Goal: Task Accomplishment & Management: Manage account settings

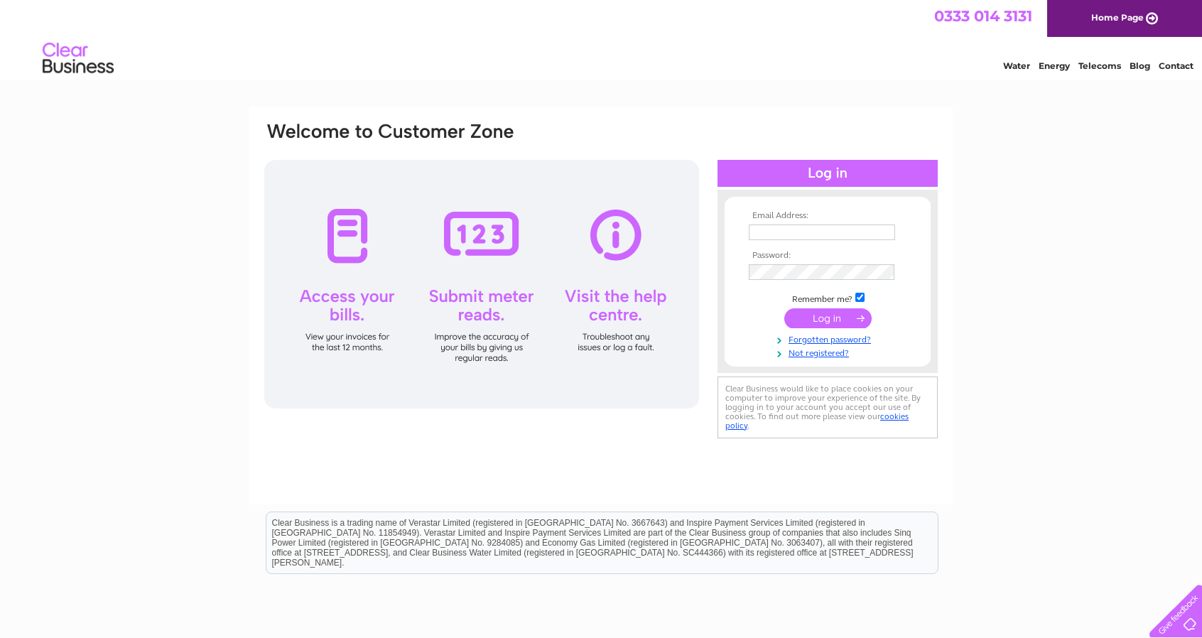
click at [780, 227] on input "text" at bounding box center [822, 233] width 146 height 16
type input "dean.fierheller@gmail.com"
click at [844, 326] on input "submit" at bounding box center [827, 321] width 87 height 20
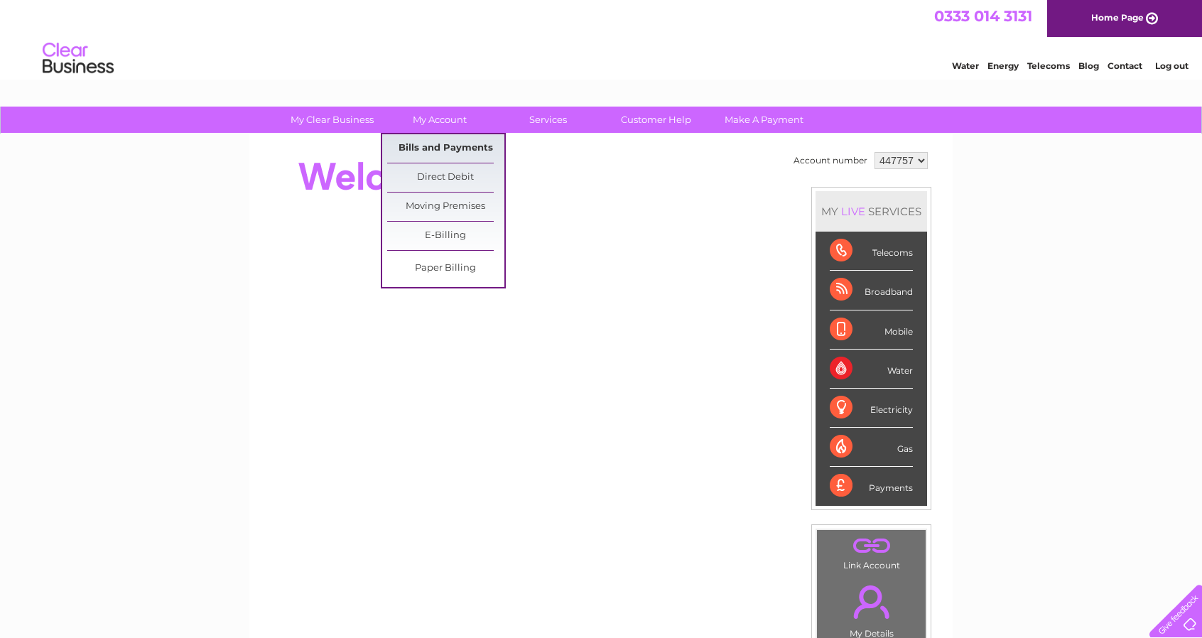
click at [431, 140] on link "Bills and Payments" at bounding box center [445, 148] width 117 height 28
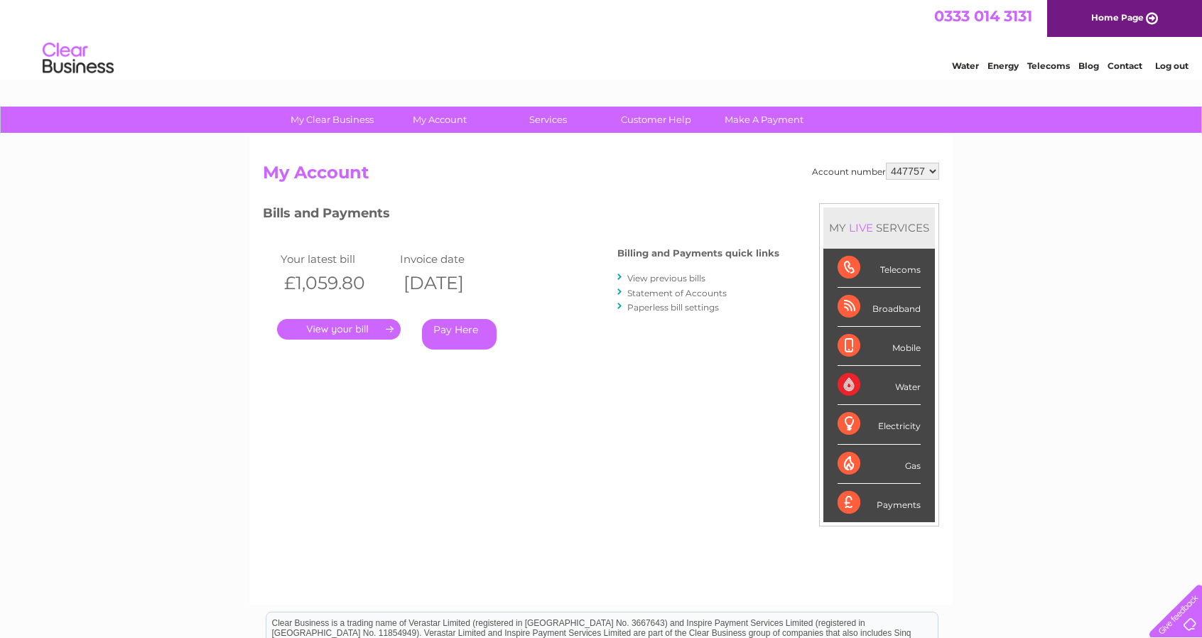
click at [366, 329] on link "." at bounding box center [339, 329] width 124 height 21
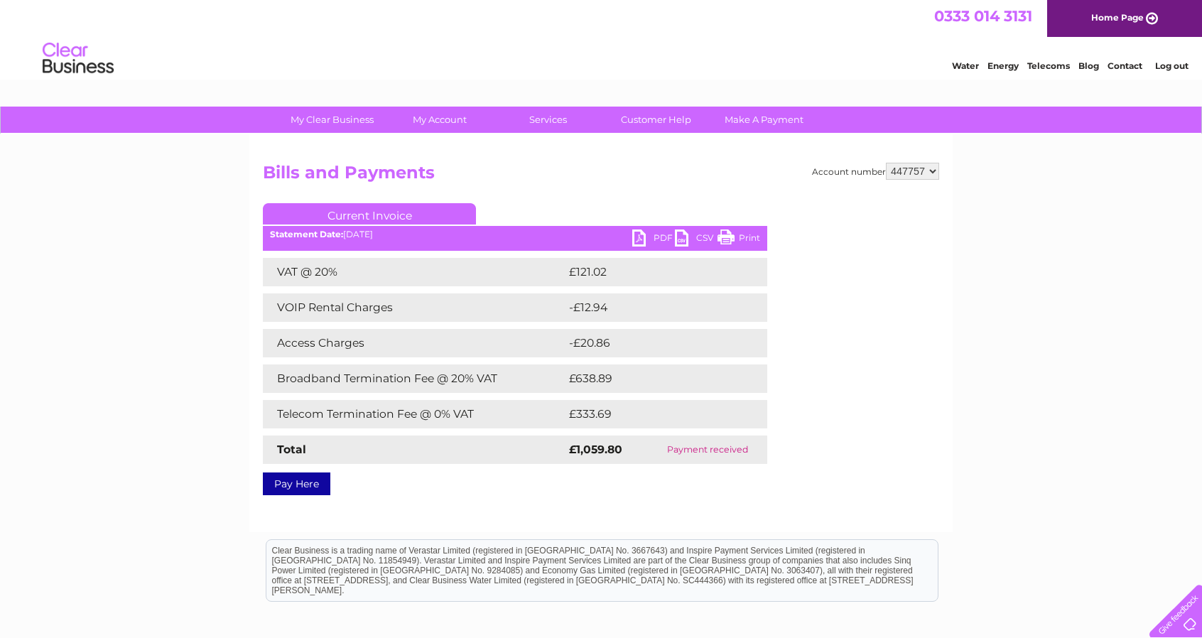
click at [659, 234] on link "PDF" at bounding box center [653, 240] width 43 height 21
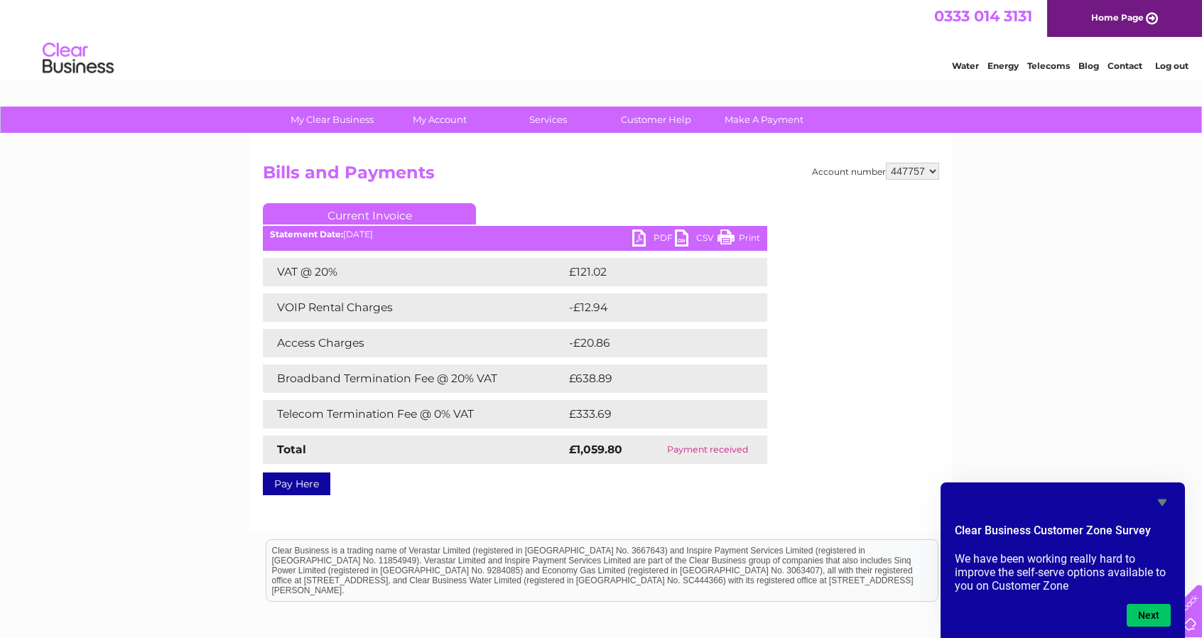
click at [1129, 426] on div "My Clear Business Login Details My Details My Preferences Link Account My Accou…" at bounding box center [601, 441] width 1202 height 669
click at [1157, 613] on button "Next" at bounding box center [1149, 615] width 44 height 23
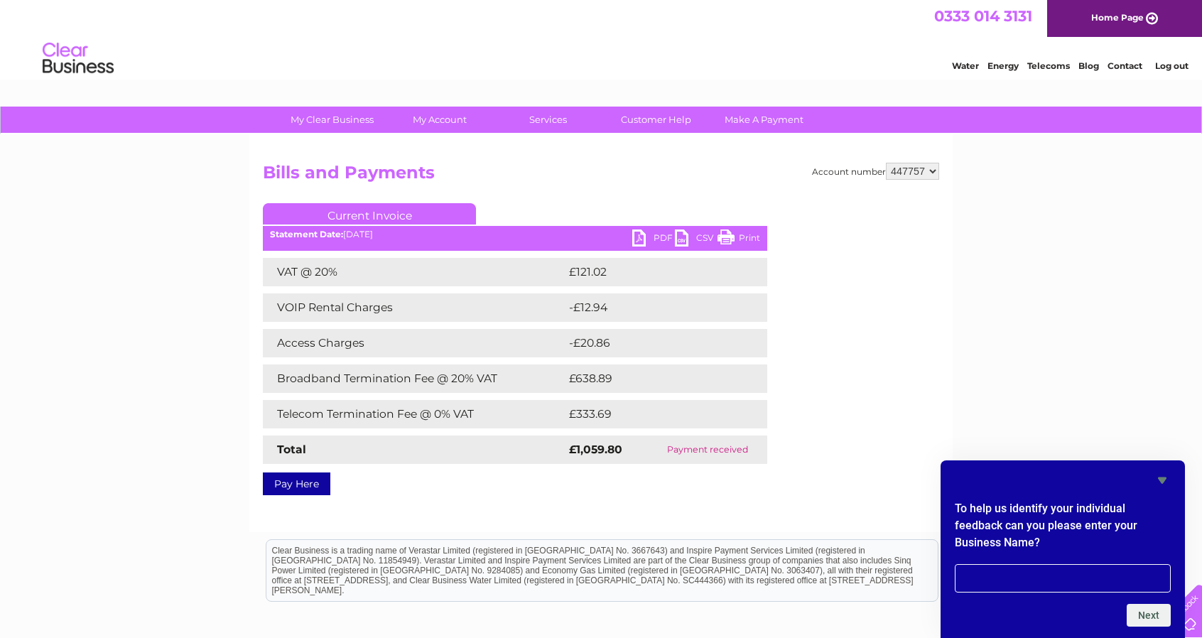
click at [1163, 477] on icon "Hide survey" at bounding box center [1162, 480] width 17 height 17
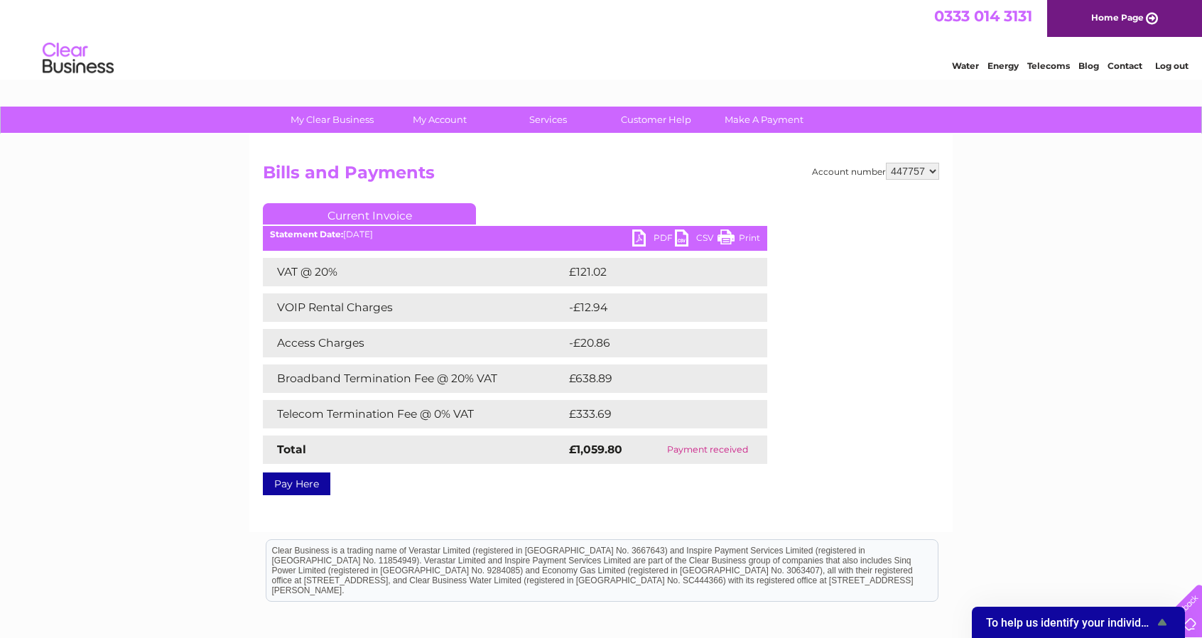
click at [1182, 68] on link "Log out" at bounding box center [1171, 65] width 33 height 11
